Goal: Task Accomplishment & Management: Use online tool/utility

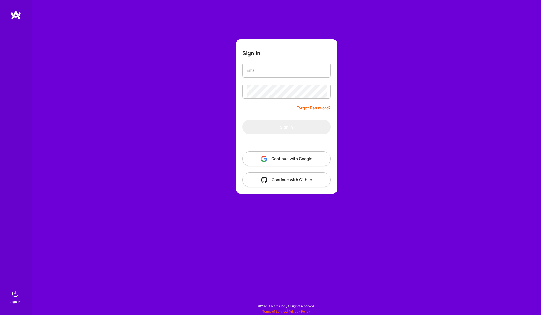
click at [276, 71] on input "email" at bounding box center [287, 70] width 80 height 13
type input "[EMAIL_ADDRESS][DOMAIN_NAME]"
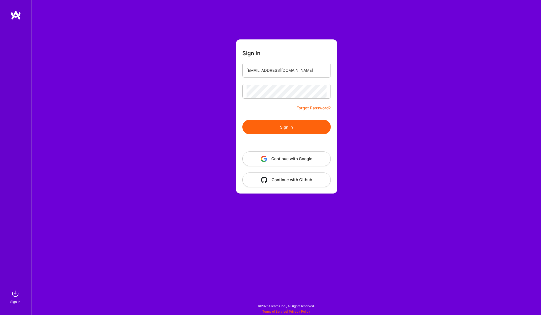
click at [288, 128] on button "Sign In" at bounding box center [287, 127] width 88 height 15
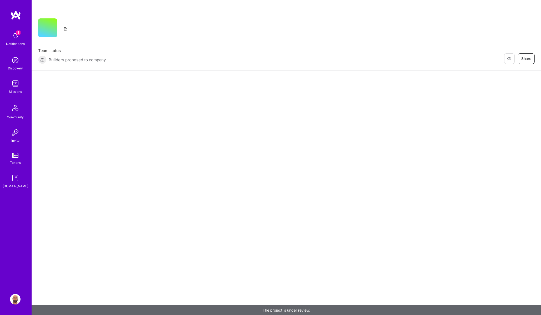
click at [14, 36] on img at bounding box center [15, 36] width 11 height 11
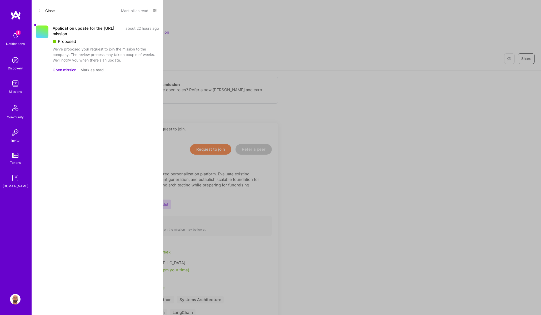
click at [67, 52] on div "We've proposed your request to join the mission to the company. The review proc…" at bounding box center [106, 54] width 106 height 17
click at [65, 70] on button "Open mission" at bounding box center [65, 70] width 24 height 6
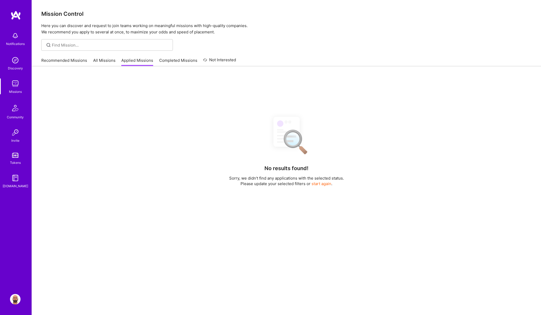
click at [105, 60] on link "All Missions" at bounding box center [104, 62] width 22 height 9
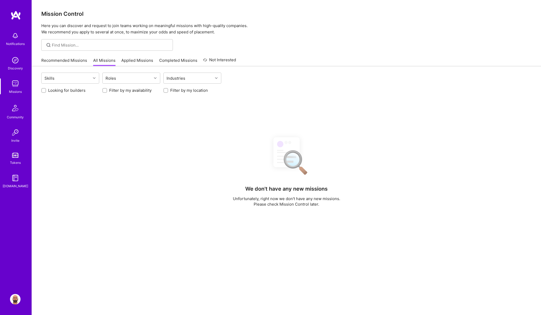
click at [134, 60] on link "Applied Missions" at bounding box center [137, 62] width 32 height 9
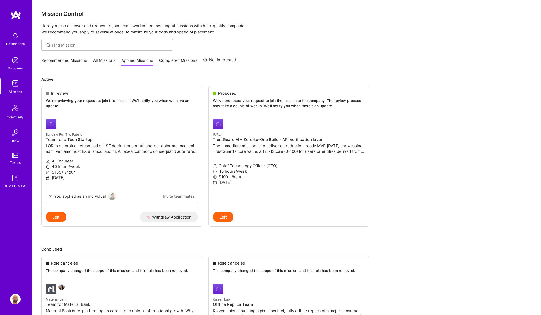
click at [66, 59] on link "Recommended Missions" at bounding box center [64, 62] width 46 height 9
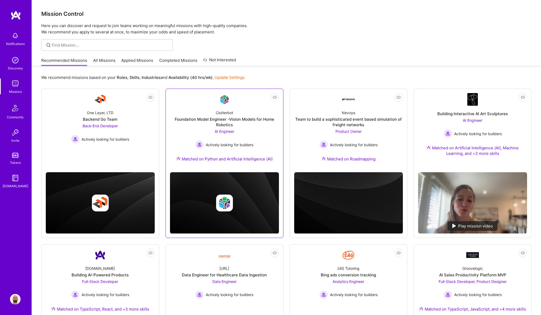
click at [222, 122] on div "Foundation Model Engineer -Vision Models for Home Robotics" at bounding box center [224, 122] width 109 height 11
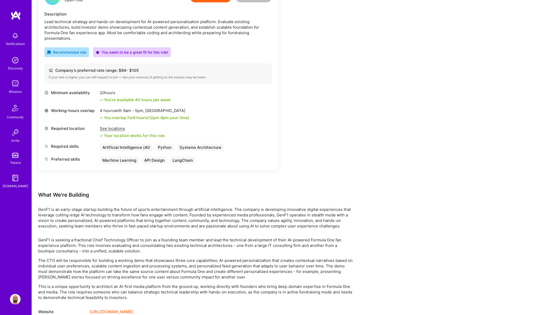
scroll to position [165, 0]
